Goal: Task Accomplishment & Management: Use online tool/utility

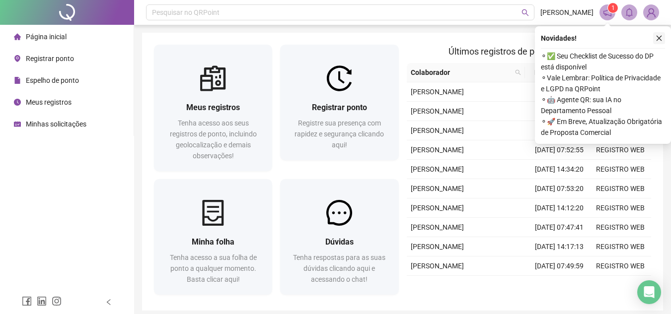
click at [656, 40] on icon "close" at bounding box center [659, 38] width 7 height 7
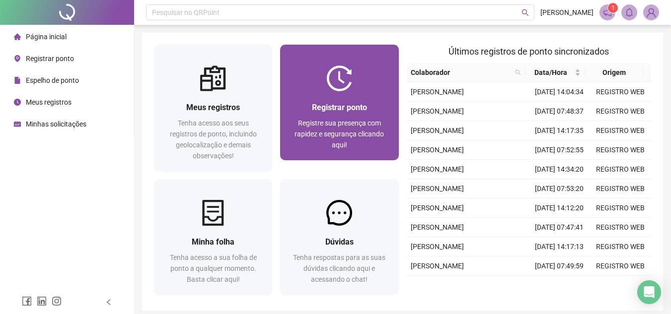
click at [362, 127] on span "Registre sua presença com rapidez e segurança clicando aqui!" at bounding box center [339, 134] width 89 height 30
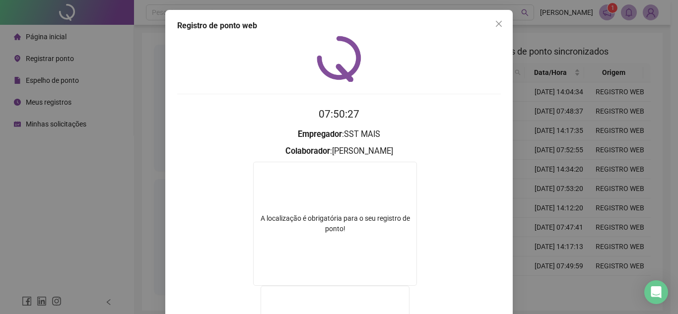
drag, startPoint x: 494, startPoint y: 24, endPoint x: 317, endPoint y: 169, distance: 229.1
click at [495, 24] on icon "close" at bounding box center [499, 24] width 8 height 8
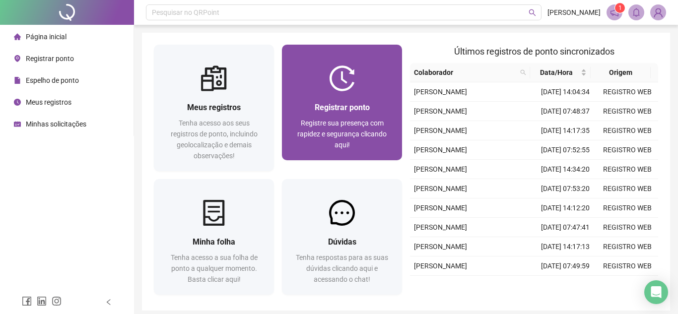
click at [341, 106] on span "Registrar ponto" at bounding box center [342, 107] width 55 height 9
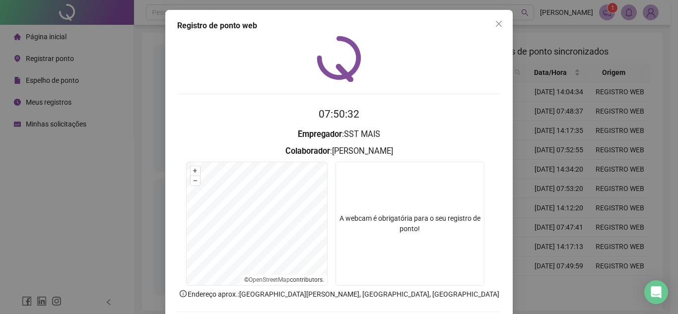
scroll to position [52, 0]
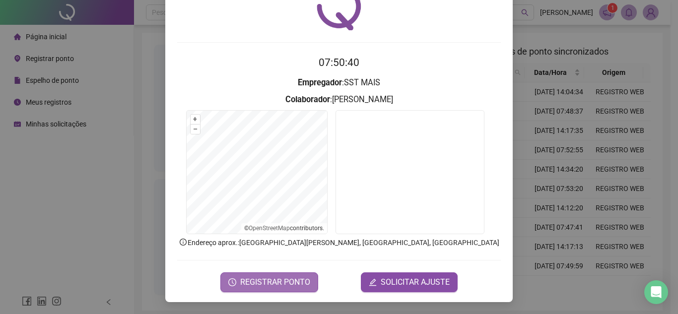
click at [278, 277] on span "REGISTRAR PONTO" at bounding box center [275, 283] width 70 height 12
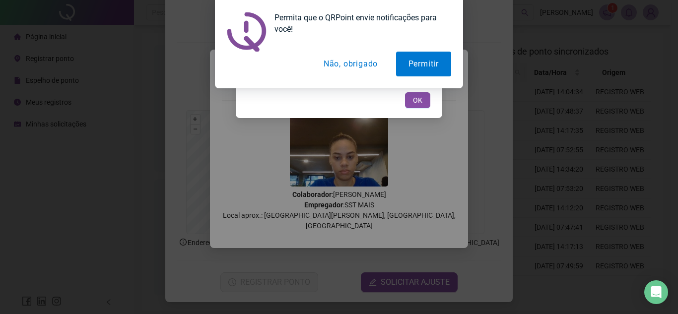
click at [340, 61] on button "Não, obrigado" at bounding box center [350, 64] width 79 height 25
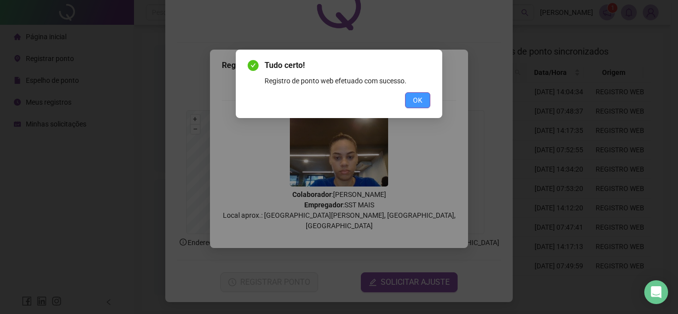
click at [416, 103] on span "OK" at bounding box center [417, 100] width 9 height 11
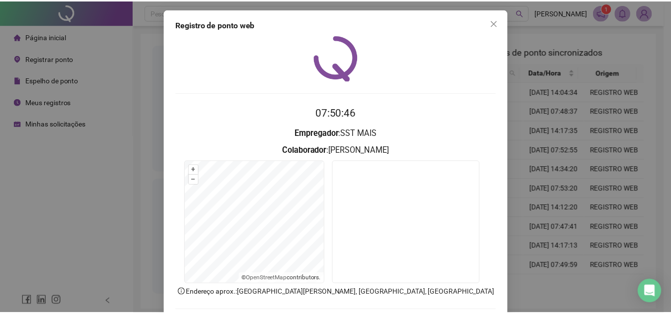
scroll to position [0, 0]
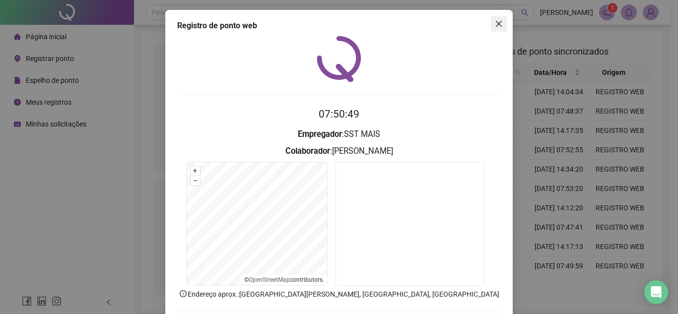
click at [495, 24] on icon "close" at bounding box center [499, 24] width 8 height 8
